Goal: Check status: Check status

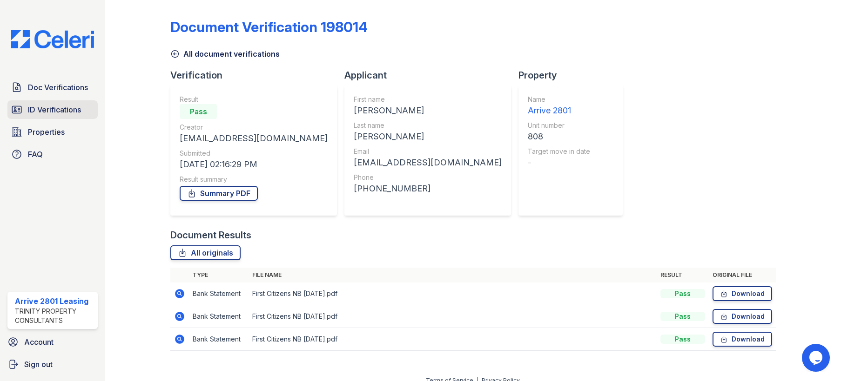
click at [66, 113] on span "ID Verifications" at bounding box center [54, 109] width 53 height 11
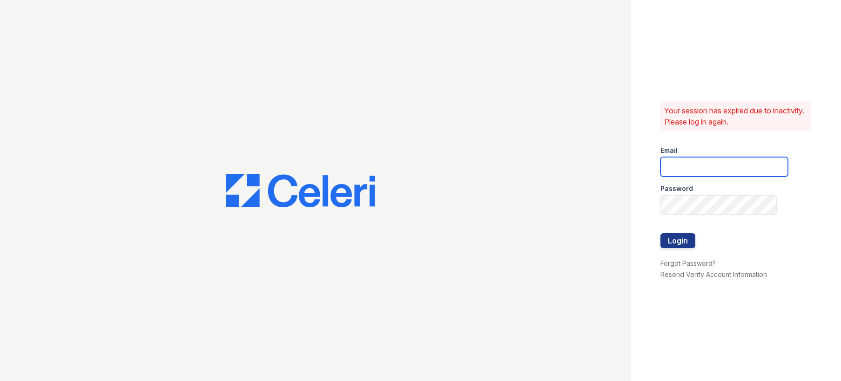
type input "[EMAIL_ADDRESS][DOMAIN_NAME]"
click at [682, 238] on button "Login" at bounding box center [677, 241] width 35 height 15
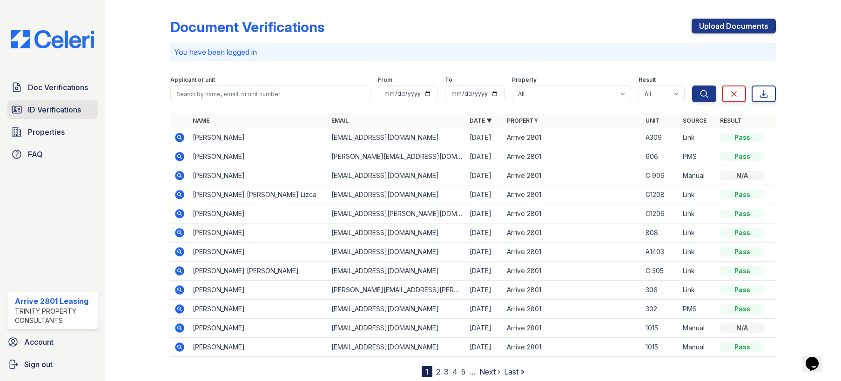
click at [56, 108] on span "ID Verifications" at bounding box center [54, 109] width 53 height 11
